Goal: Task Accomplishment & Management: Manage account settings

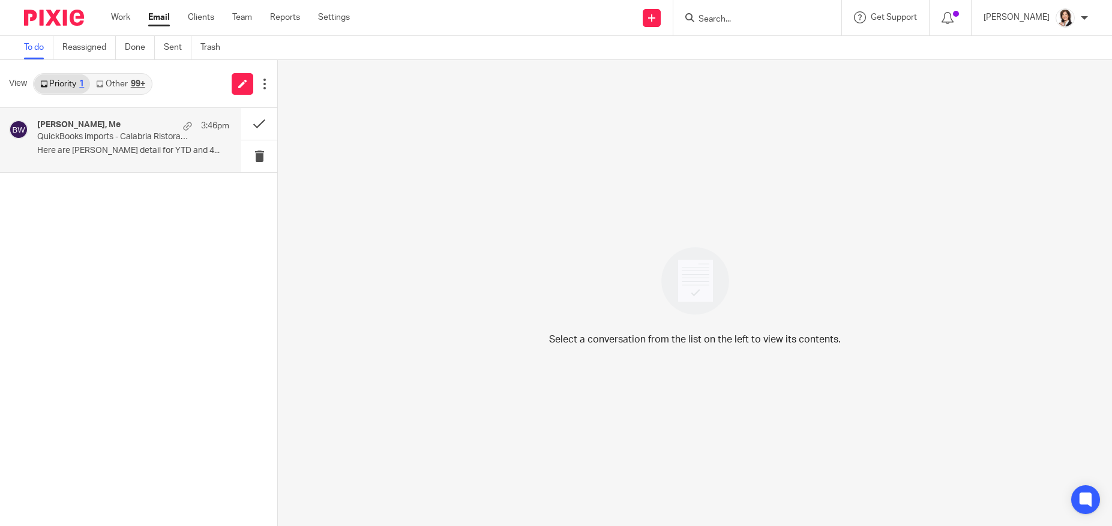
click at [76, 125] on h4 "Jay Moorhead, Me" at bounding box center [78, 125] width 83 height 10
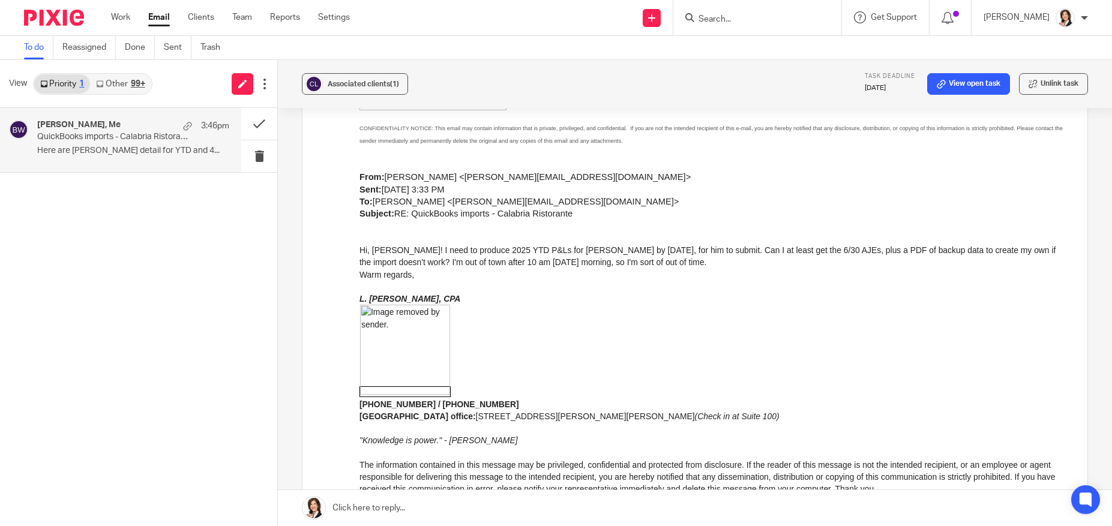
scroll to position [1901, 0]
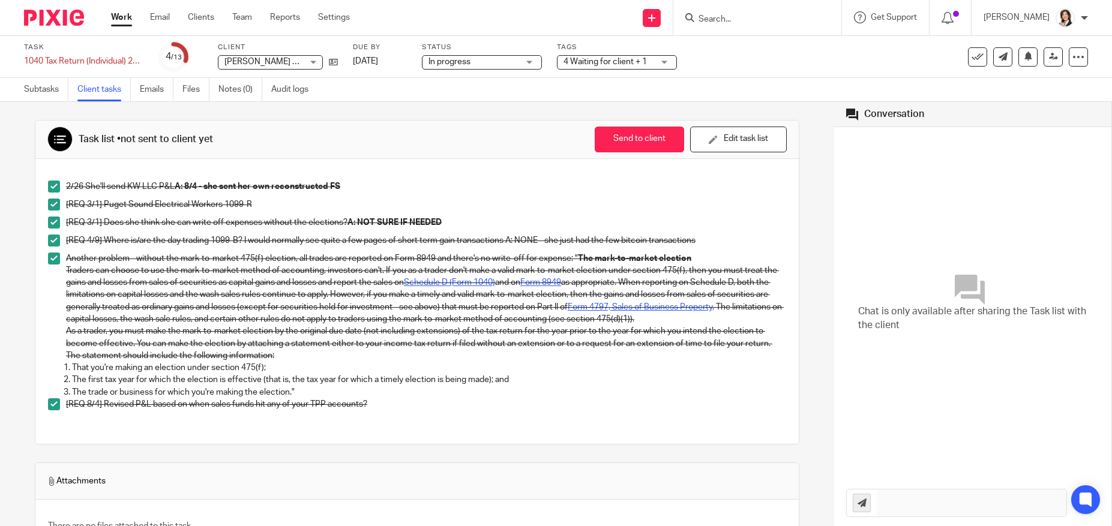
click at [728, 16] on input "Search" at bounding box center [751, 19] width 108 height 11
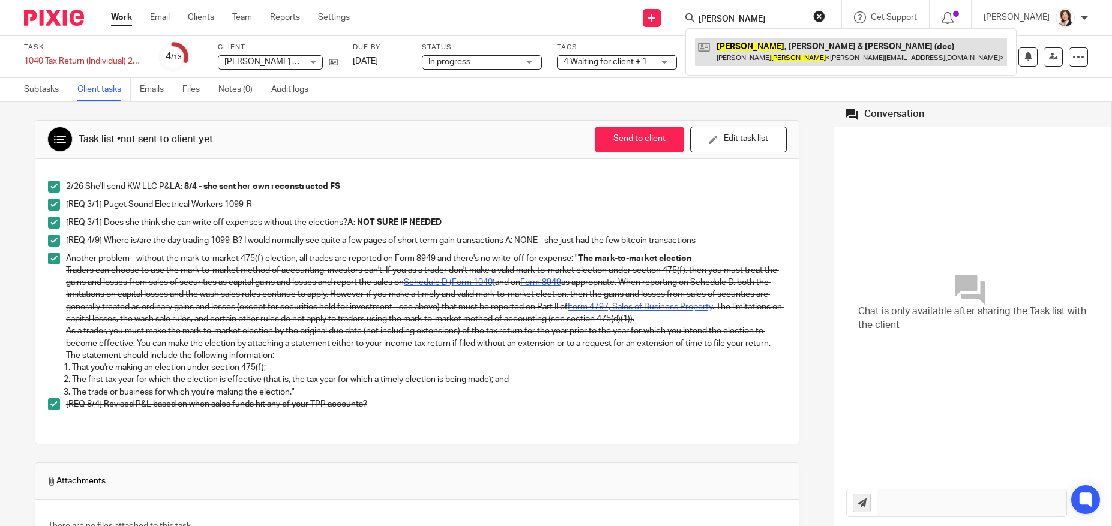
type input "[PERSON_NAME]"
click at [735, 43] on link at bounding box center [851, 52] width 312 height 28
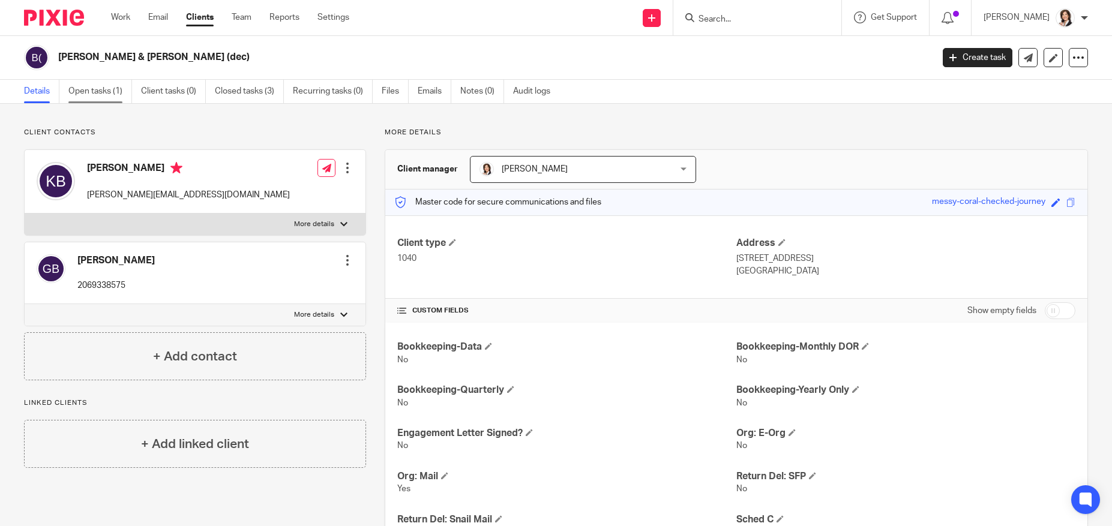
click at [86, 94] on link "Open tasks (1)" at bounding box center [100, 91] width 64 height 23
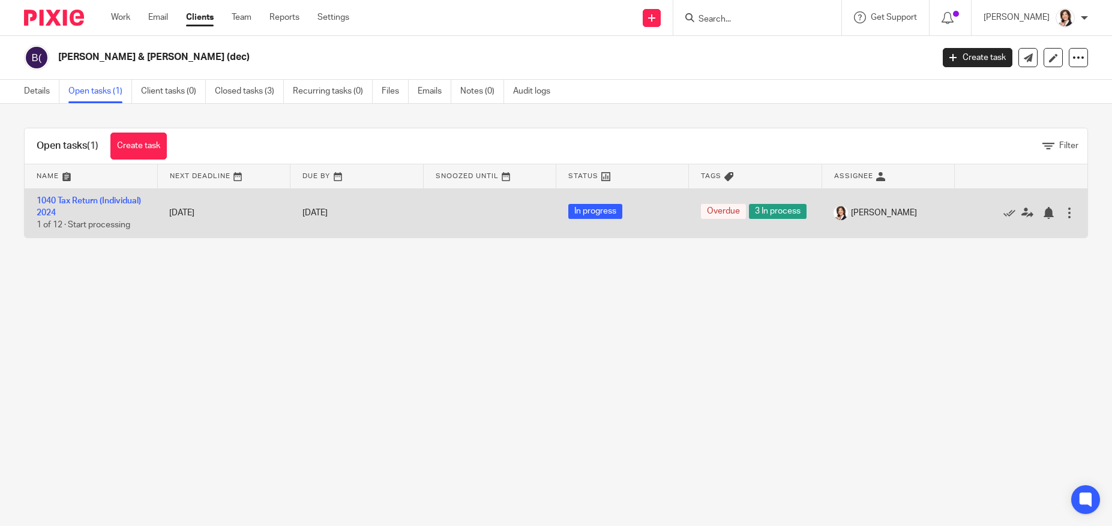
click at [89, 205] on td "1040 Tax Return (Individual) 2024 1 of 12 · Start processing" at bounding box center [91, 212] width 133 height 49
click at [89, 200] on link "1040 Tax Return (Individual) 2024" at bounding box center [89, 207] width 104 height 20
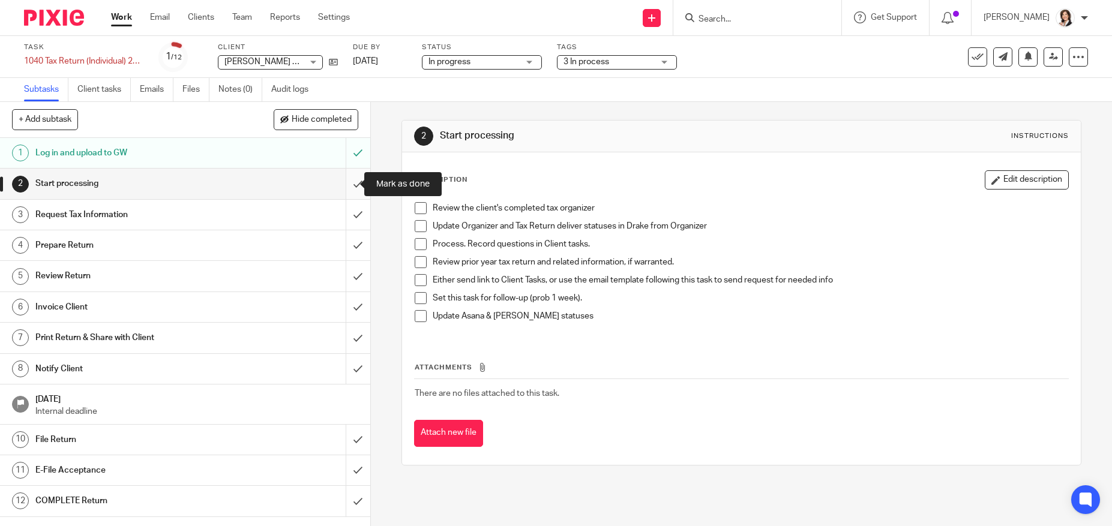
click at [350, 178] on input "submit" at bounding box center [185, 184] width 370 height 30
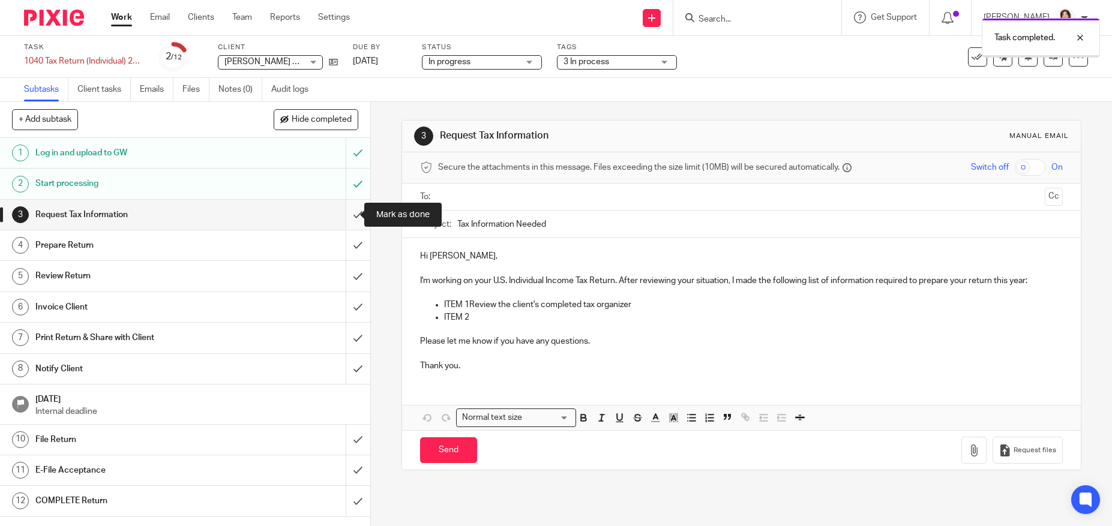
click at [346, 209] on input "submit" at bounding box center [185, 215] width 370 height 30
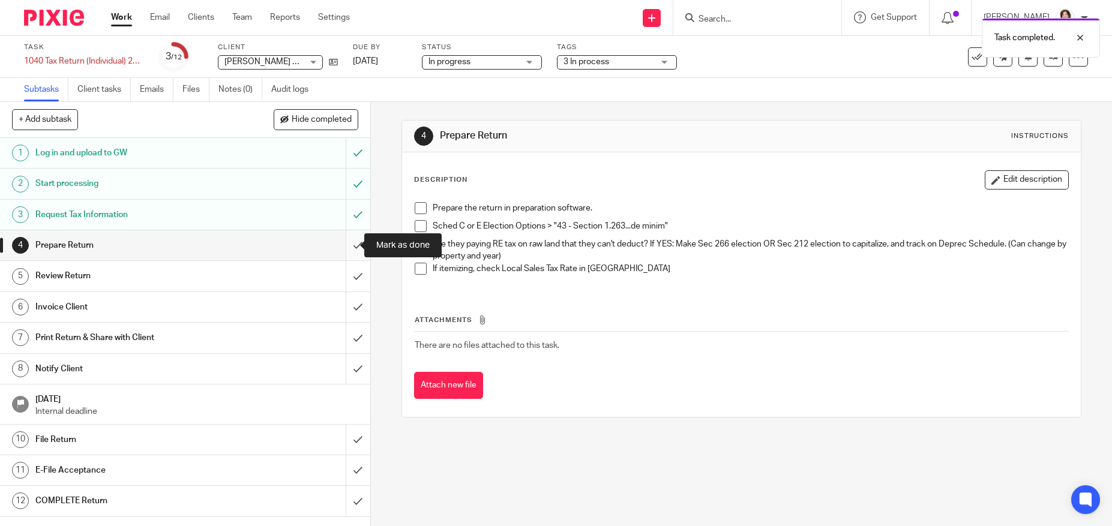
click at [343, 237] on input "submit" at bounding box center [185, 245] width 370 height 30
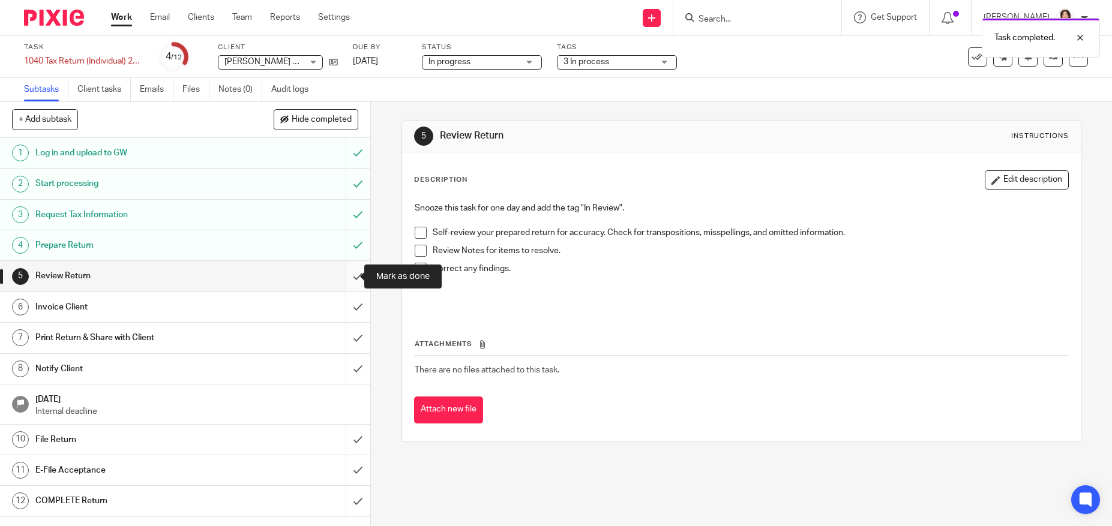
click at [342, 269] on input "submit" at bounding box center [185, 276] width 370 height 30
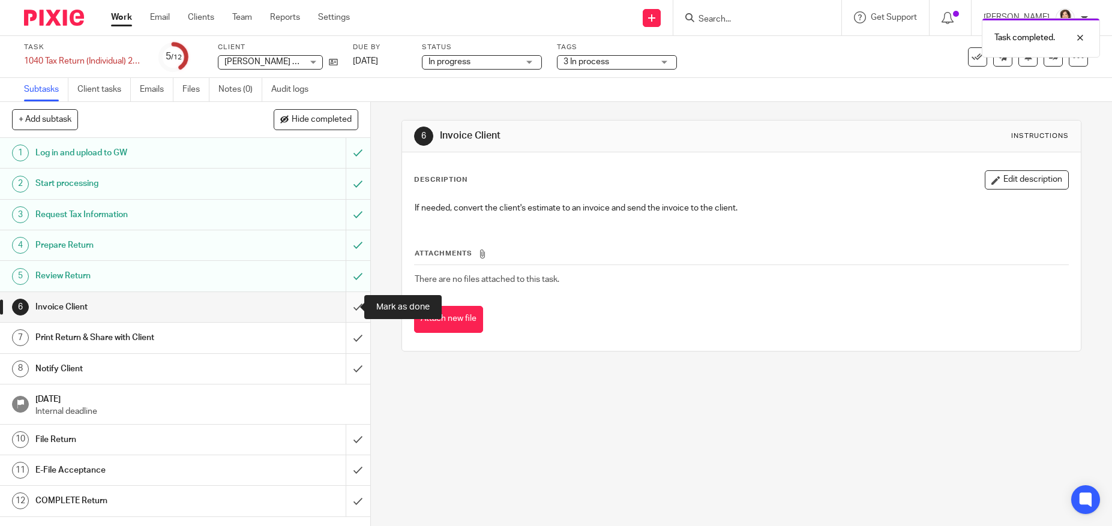
click at [346, 297] on input "submit" at bounding box center [185, 307] width 370 height 30
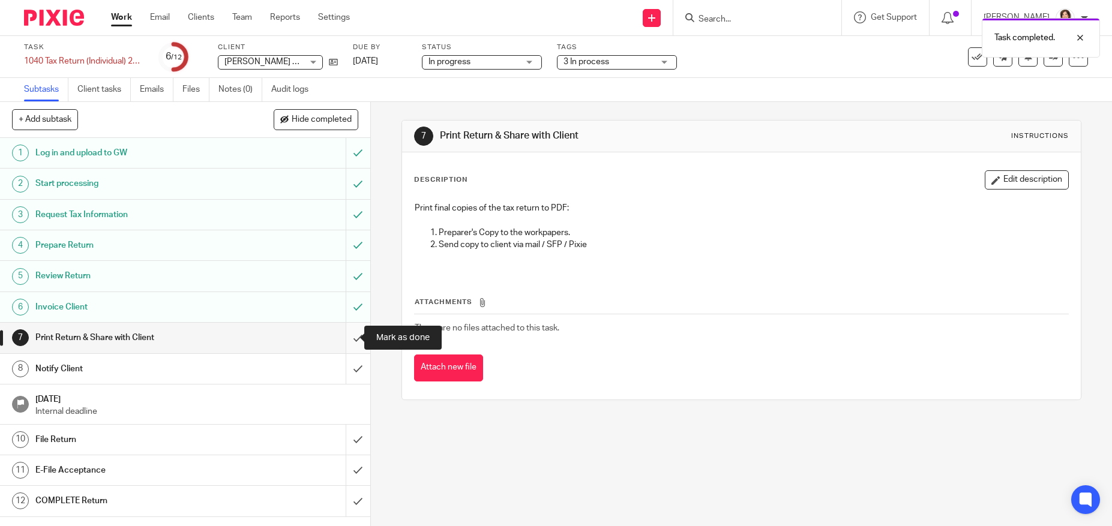
click at [346, 332] on input "submit" at bounding box center [185, 338] width 370 height 30
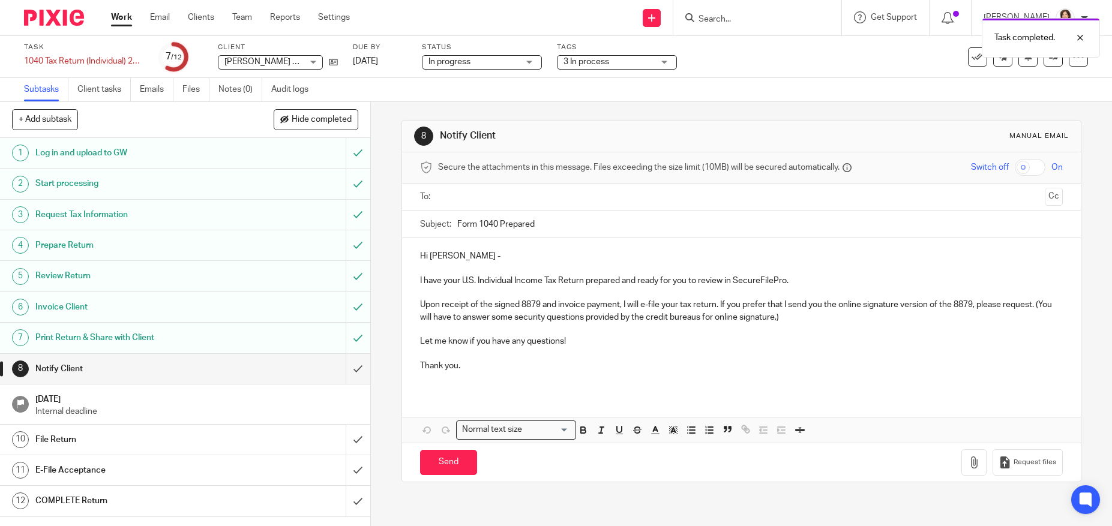
click at [462, 197] on input "text" at bounding box center [740, 197] width 597 height 14
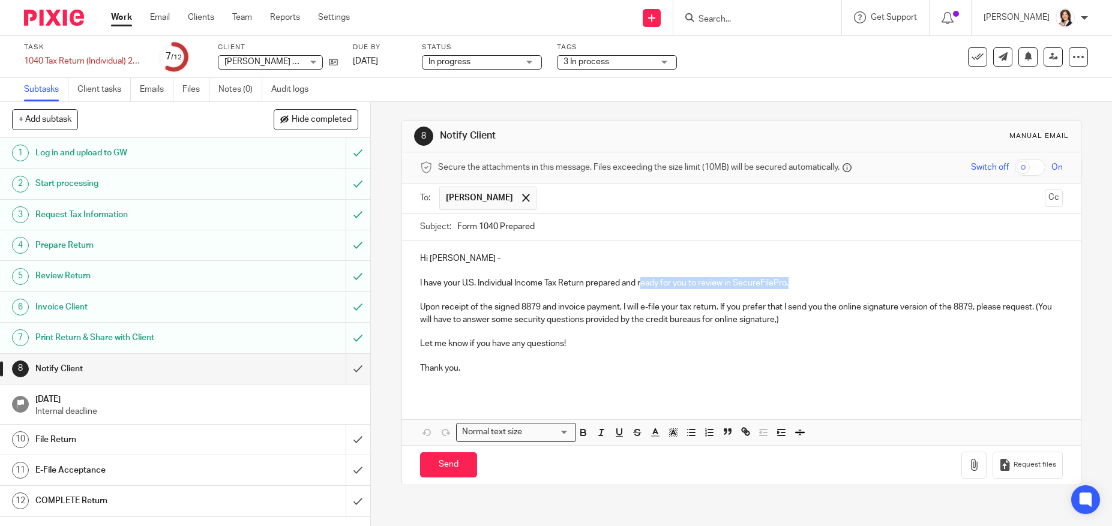
drag, startPoint x: 639, startPoint y: 284, endPoint x: 786, endPoint y: 288, distance: 147.6
click at [786, 288] on p "I have your U.S. Individual Income Tax Return prepared and ready for you to rev…" at bounding box center [741, 283] width 642 height 12
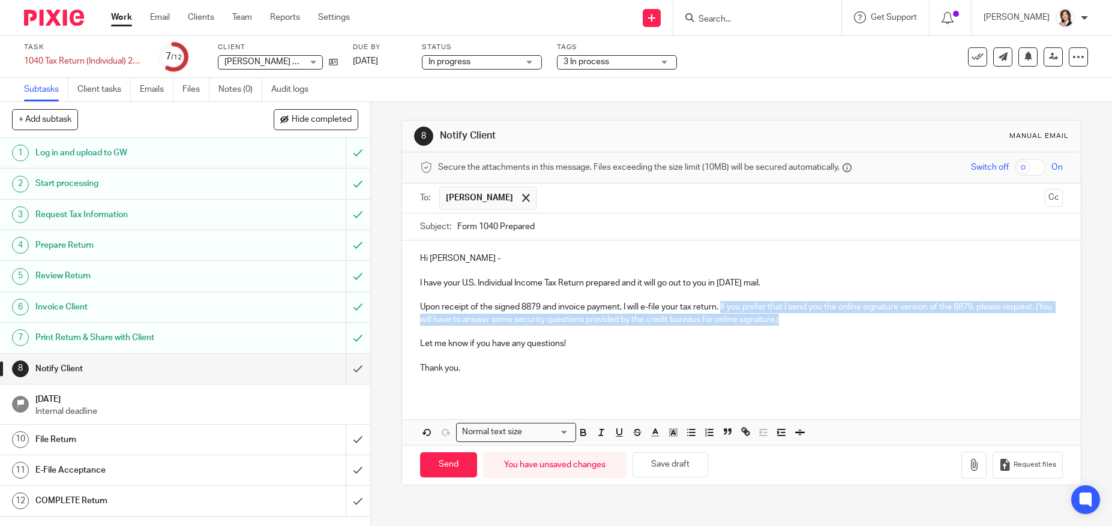
drag, startPoint x: 719, startPoint y: 310, endPoint x: 795, endPoint y: 325, distance: 77.5
click at [795, 325] on p "Upon receipt of the signed 8879 and invoice payment, I will e-file your tax ret…" at bounding box center [741, 313] width 642 height 25
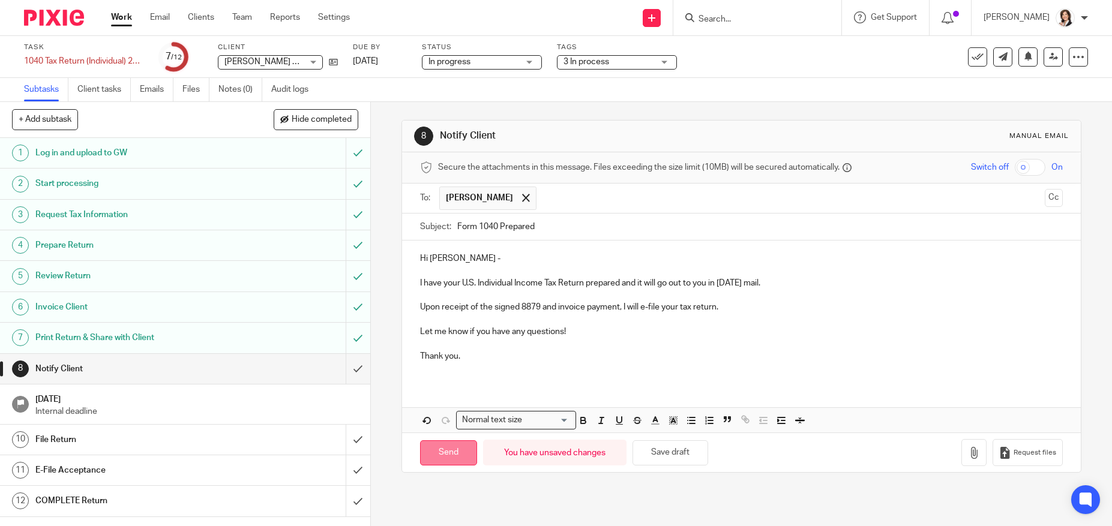
click at [449, 455] on input "Send" at bounding box center [448, 453] width 57 height 26
type input "Sent"
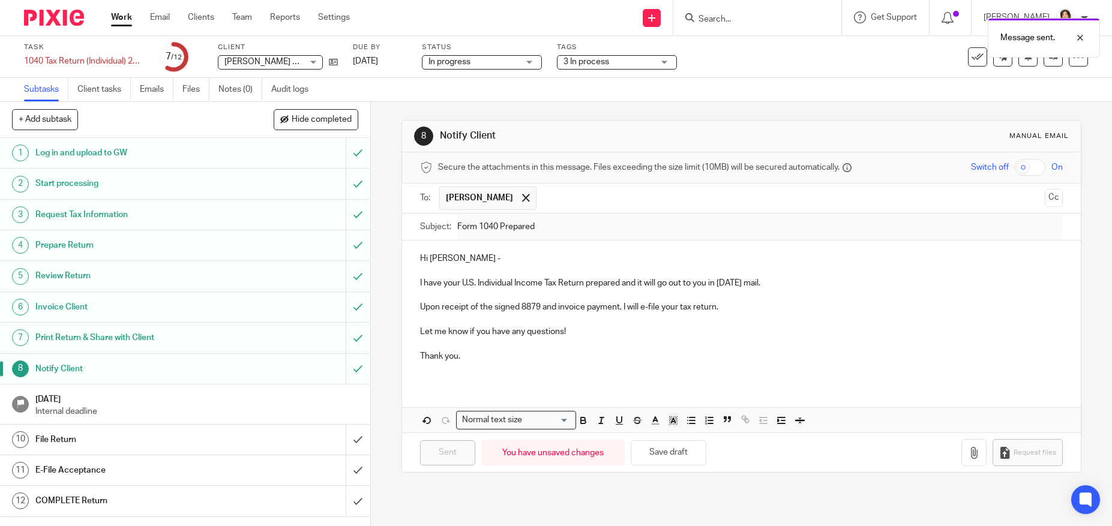
click at [665, 62] on div "3 In process" at bounding box center [617, 62] width 120 height 14
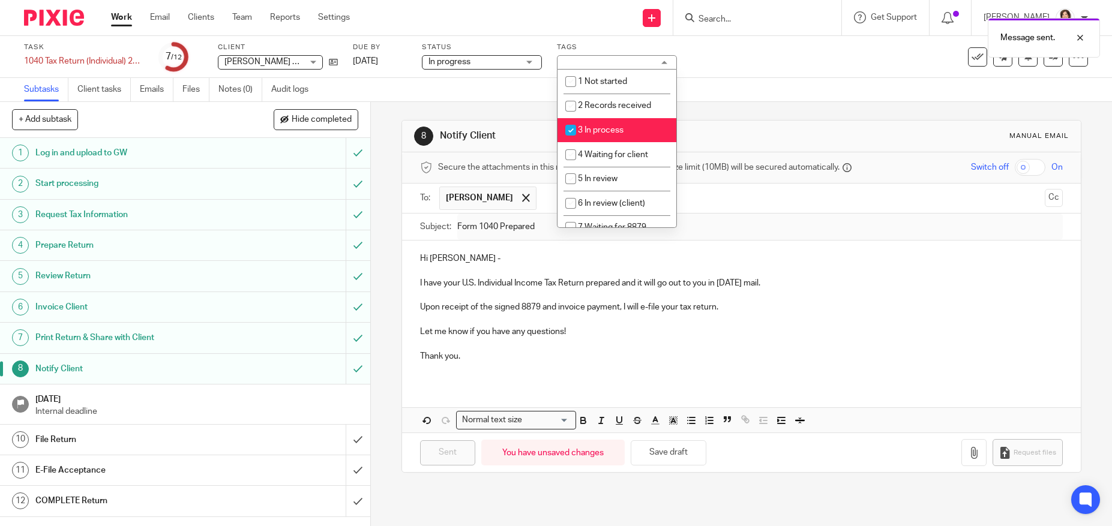
click at [566, 127] on input "checkbox" at bounding box center [570, 130] width 23 height 23
checkbox input "false"
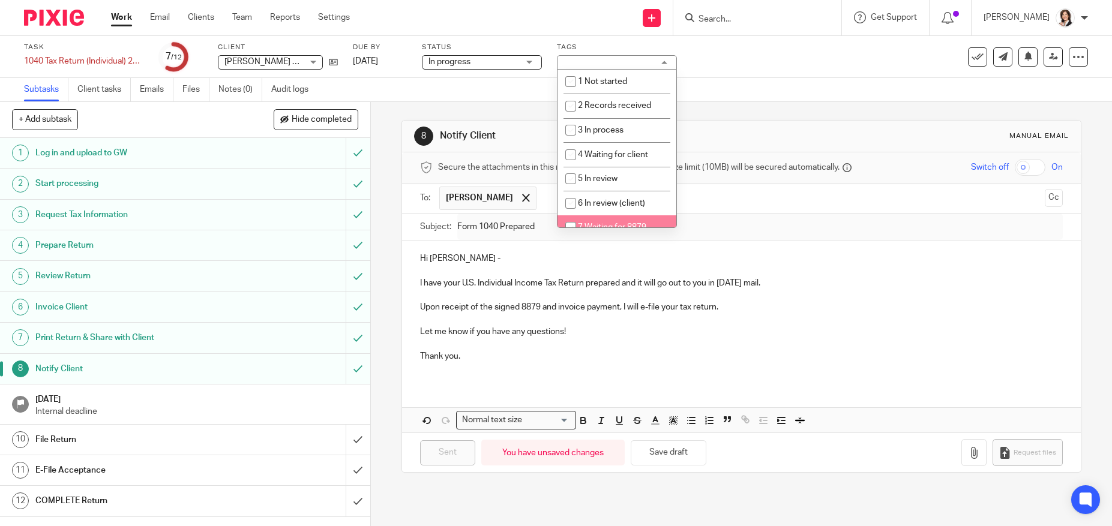
click at [567, 221] on input "checkbox" at bounding box center [570, 227] width 23 height 23
checkbox input "true"
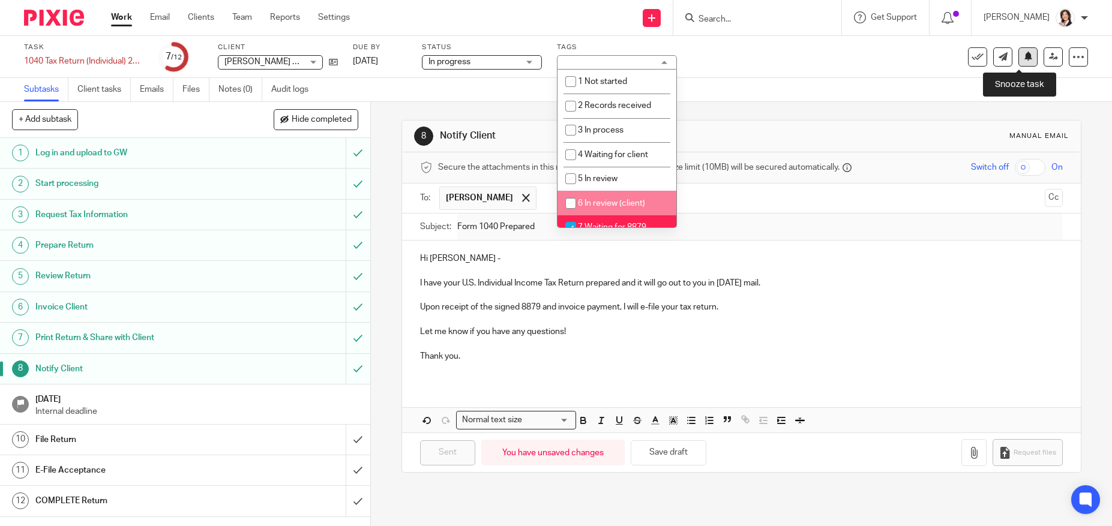
click at [1023, 57] on icon at bounding box center [1027, 56] width 9 height 9
